Goal: Information Seeking & Learning: Learn about a topic

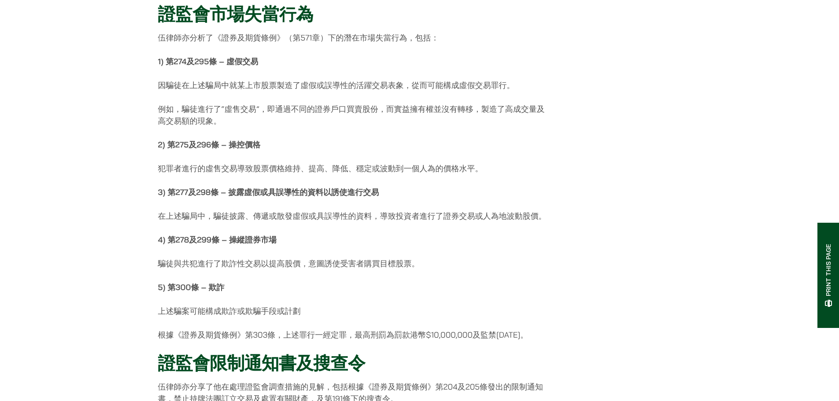
scroll to position [881, 0]
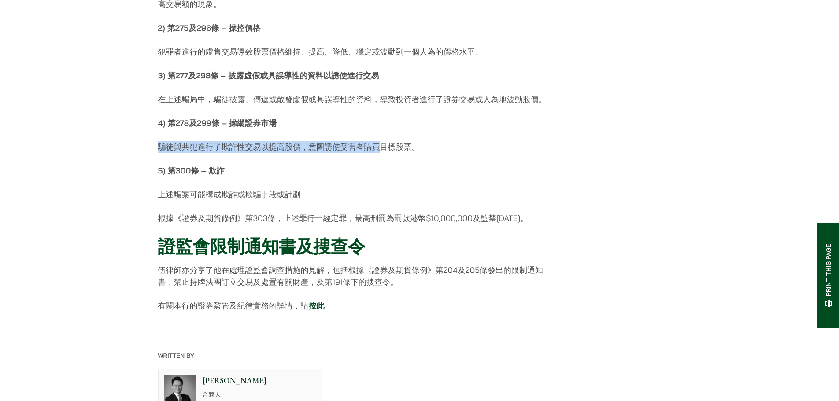
drag, startPoint x: 153, startPoint y: 152, endPoint x: 378, endPoint y: 159, distance: 225.2
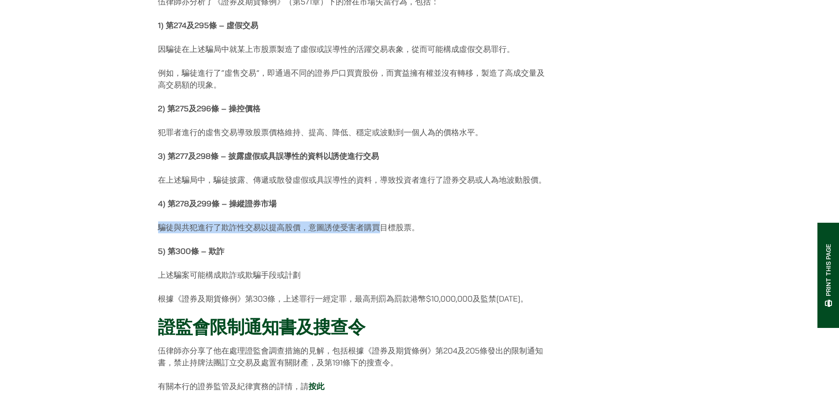
scroll to position [705, 0]
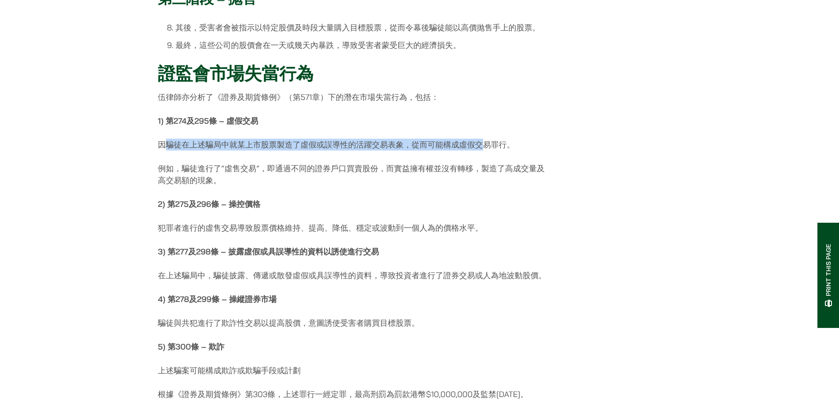
drag, startPoint x: 166, startPoint y: 151, endPoint x: 484, endPoint y: 157, distance: 318.1
click at [484, 151] on p "因騙徒在上述騙局中就某上市股票製造了虛假或誤導性的活躍交易表象，從而可能構成虛假交易罪行。" at bounding box center [354, 145] width 392 height 12
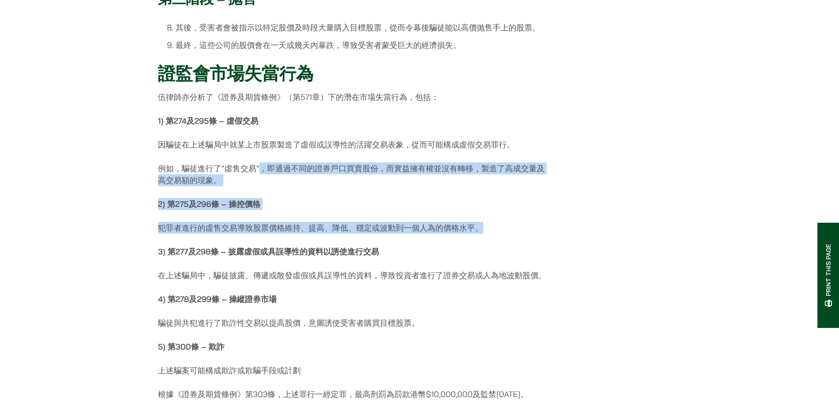
drag, startPoint x: 262, startPoint y: 173, endPoint x: 590, endPoint y: 224, distance: 331.7
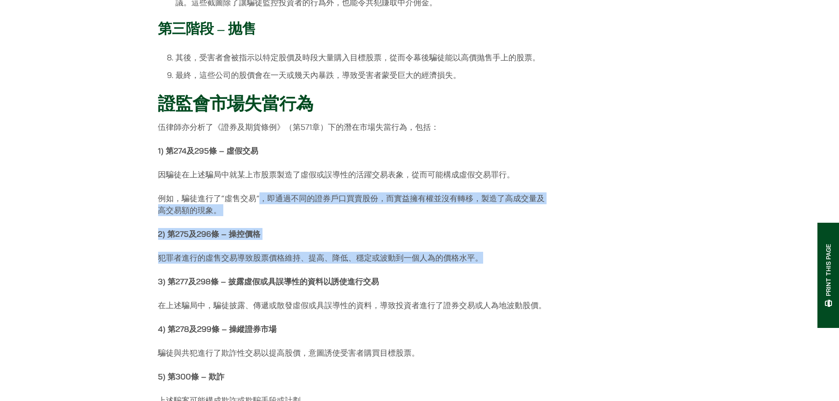
scroll to position [529, 0]
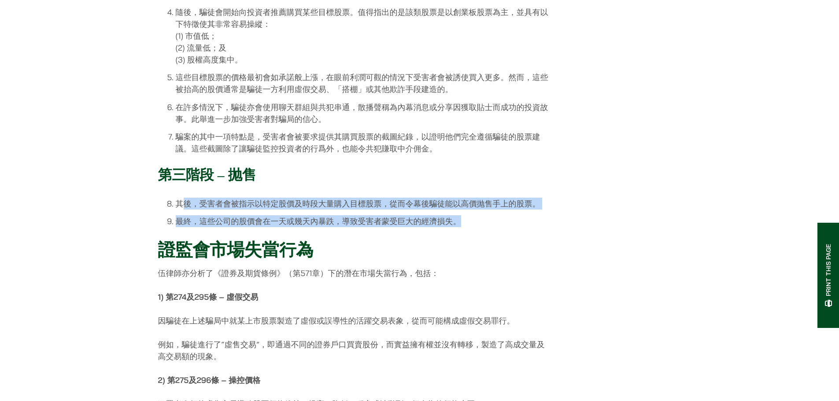
drag, startPoint x: 180, startPoint y: 207, endPoint x: 535, endPoint y: 228, distance: 356.1
click at [535, 228] on ol "其後，受害者會被指示以特定股價及時段大量購入目標股票，從而令幕後騙徒能以高價抛售手上的股票。 最終，這些公司的股價會在一天或幾天內暴跌，導致受害者蒙受巨大的經…" at bounding box center [354, 213] width 392 height 30
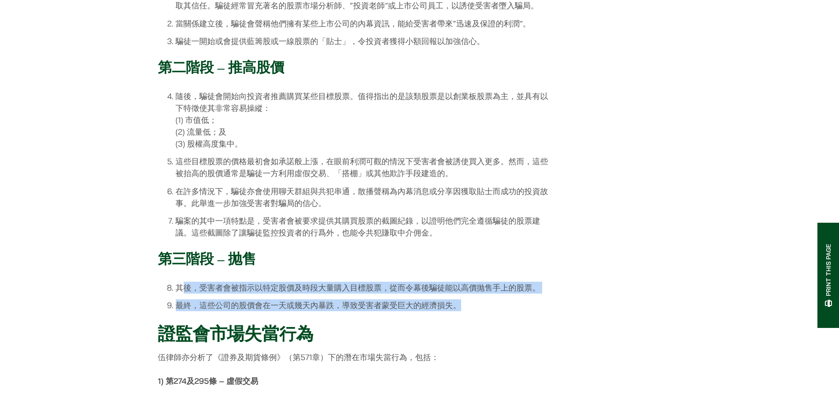
scroll to position [441, 0]
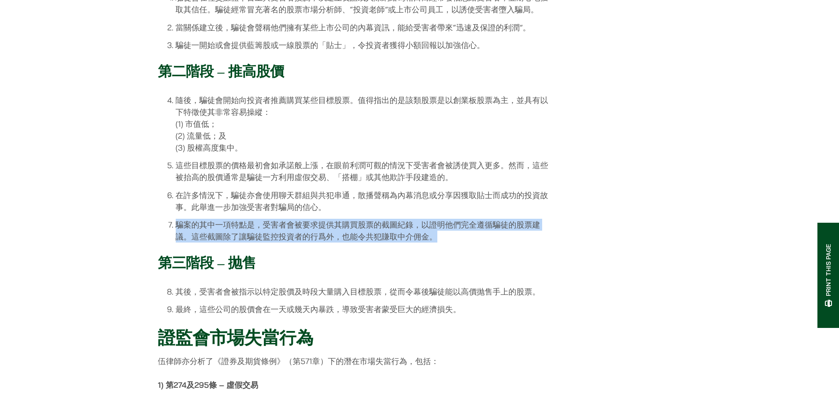
drag, startPoint x: 177, startPoint y: 228, endPoint x: 449, endPoint y: 243, distance: 272.6
click at [449, 243] on li "騙案的其中一項特點是，受害者會被要求提供其購買股票的截圖紀錄，以證明他們完全遵循騙徒的股票建議。這些截圖除了讓騙徒監控投資者的行爲外，也能令共犯賺取中介佣金。" at bounding box center [363, 231] width 375 height 24
copy li "騙案的其中一項特點是，受害者會被要求提供其購買股票的截圖紀錄，以證明他們完全遵循騙徒的股票建議。這些截圖除了讓騙徒監控投資者的行爲外，也能令共犯賺取中介佣金。"
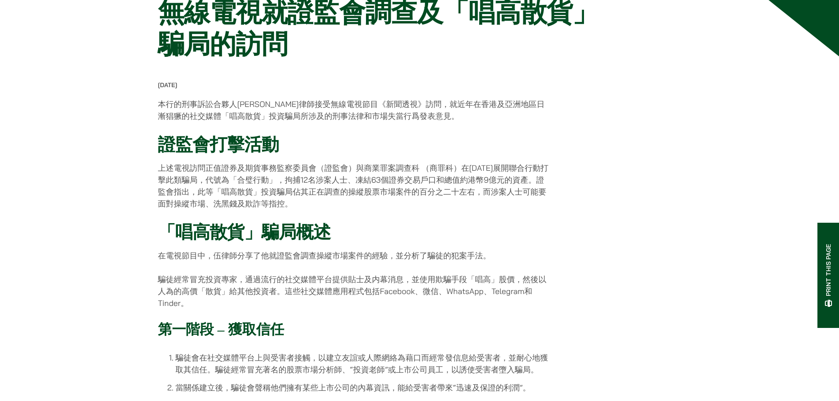
scroll to position [0, 0]
